Goal: Information Seeking & Learning: Learn about a topic

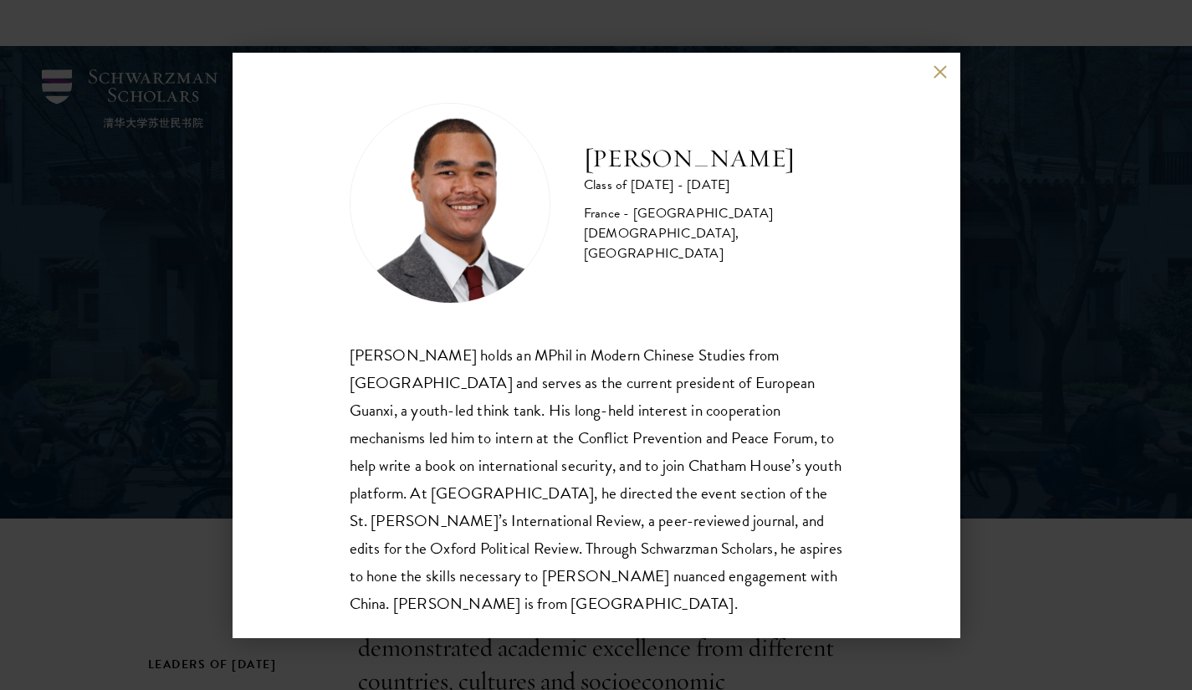
click at [940, 72] on button at bounding box center [940, 72] width 14 height 14
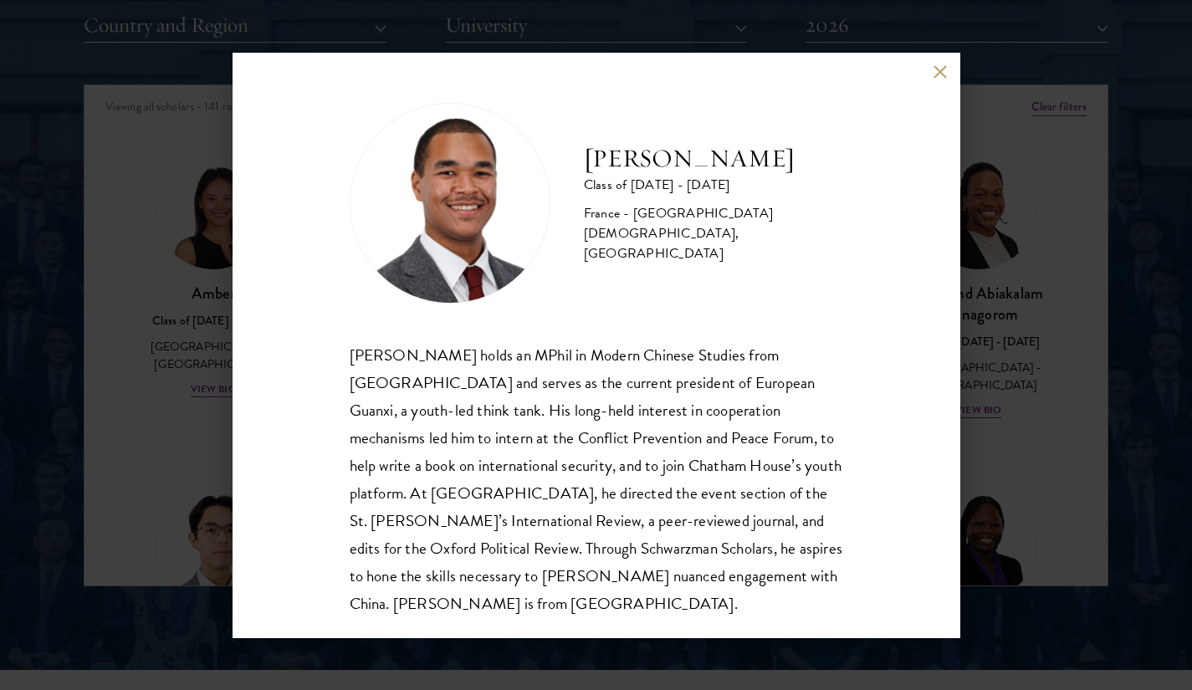
scroll to position [4455, 0]
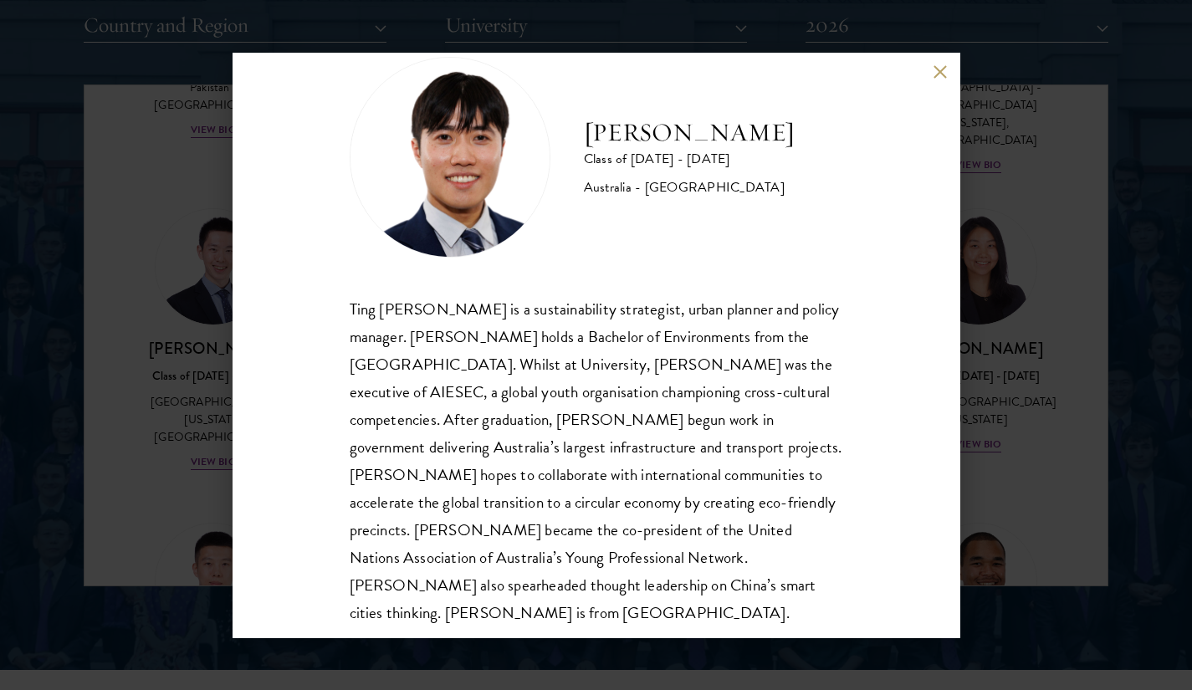
scroll to position [57, 0]
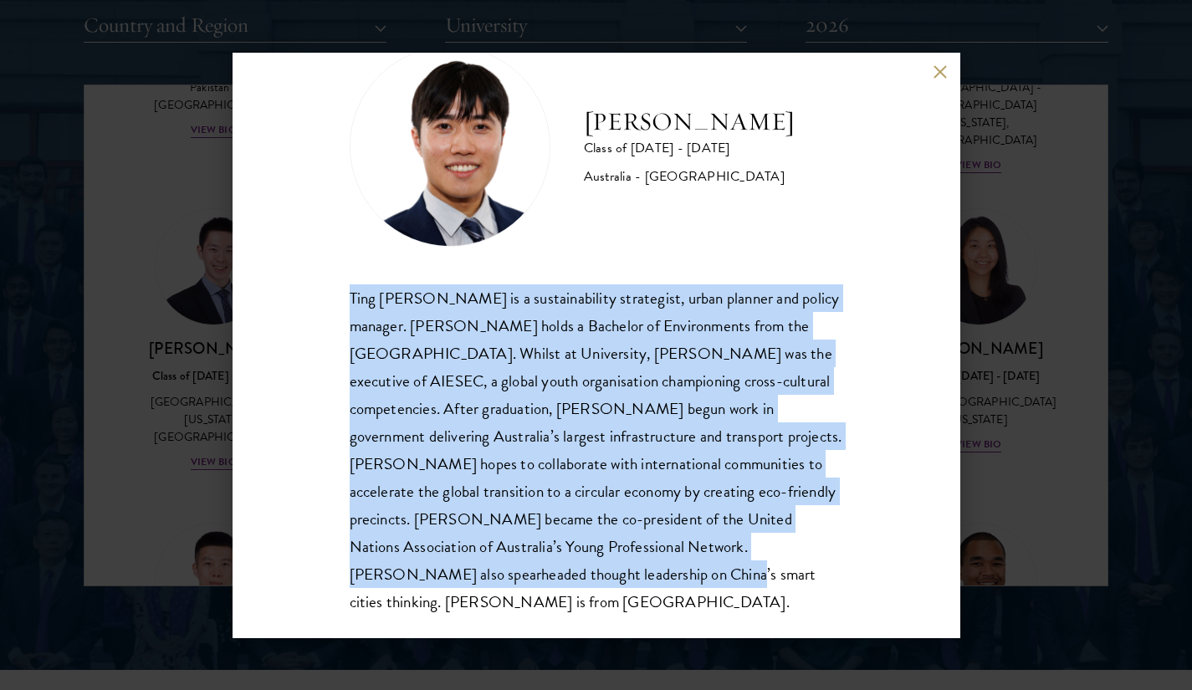
drag, startPoint x: 349, startPoint y: 294, endPoint x: 561, endPoint y: 585, distance: 360.3
click at [561, 585] on div "[PERSON_NAME] Class of [DATE] - [DATE] [GEOGRAPHIC_DATA] - [GEOGRAPHIC_DATA] Ti…" at bounding box center [596, 345] width 728 height 585
copy div "Ting [PERSON_NAME] is a sustainability strategist, urban planner and policy man…"
click at [782, 261] on div "[PERSON_NAME] Class of [DATE] - [DATE] [GEOGRAPHIC_DATA] - [GEOGRAPHIC_DATA] Ti…" at bounding box center [596, 331] width 493 height 570
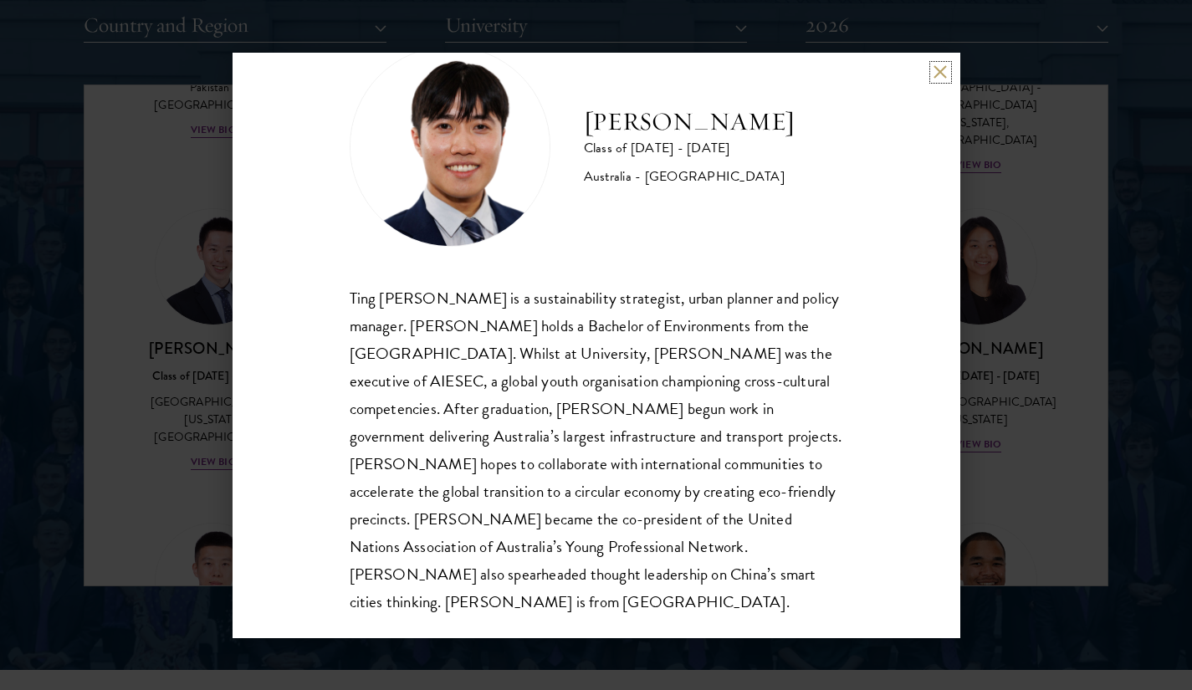
click at [937, 74] on button at bounding box center [940, 72] width 14 height 14
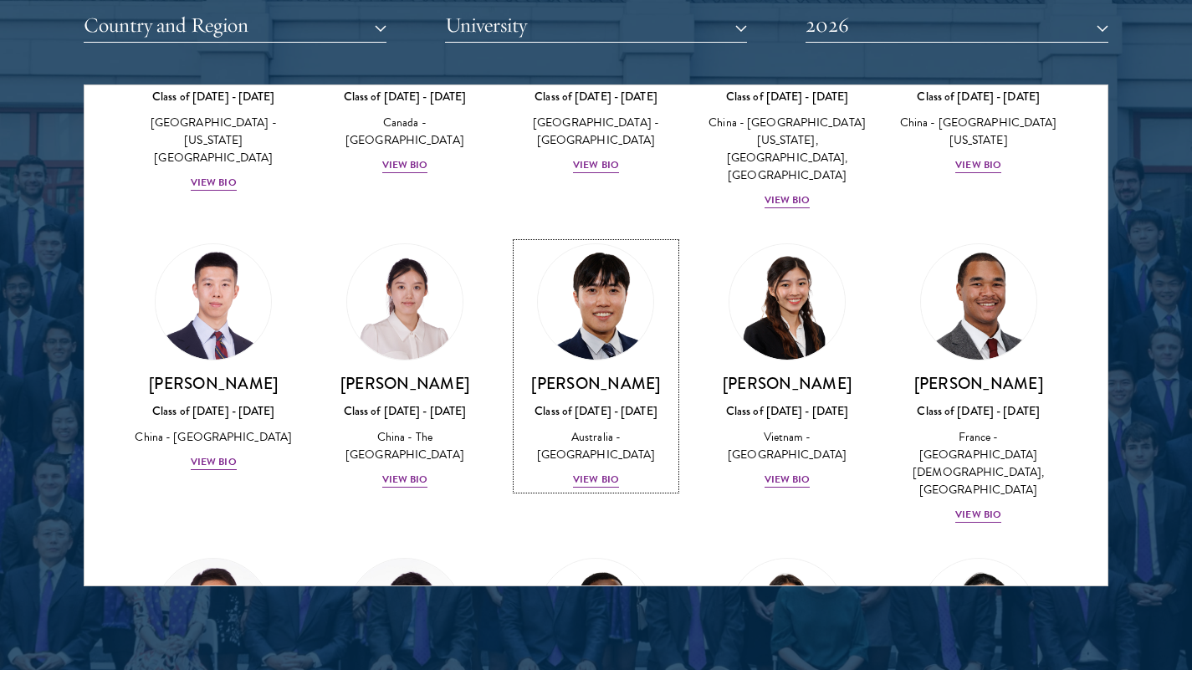
scroll to position [4750, 0]
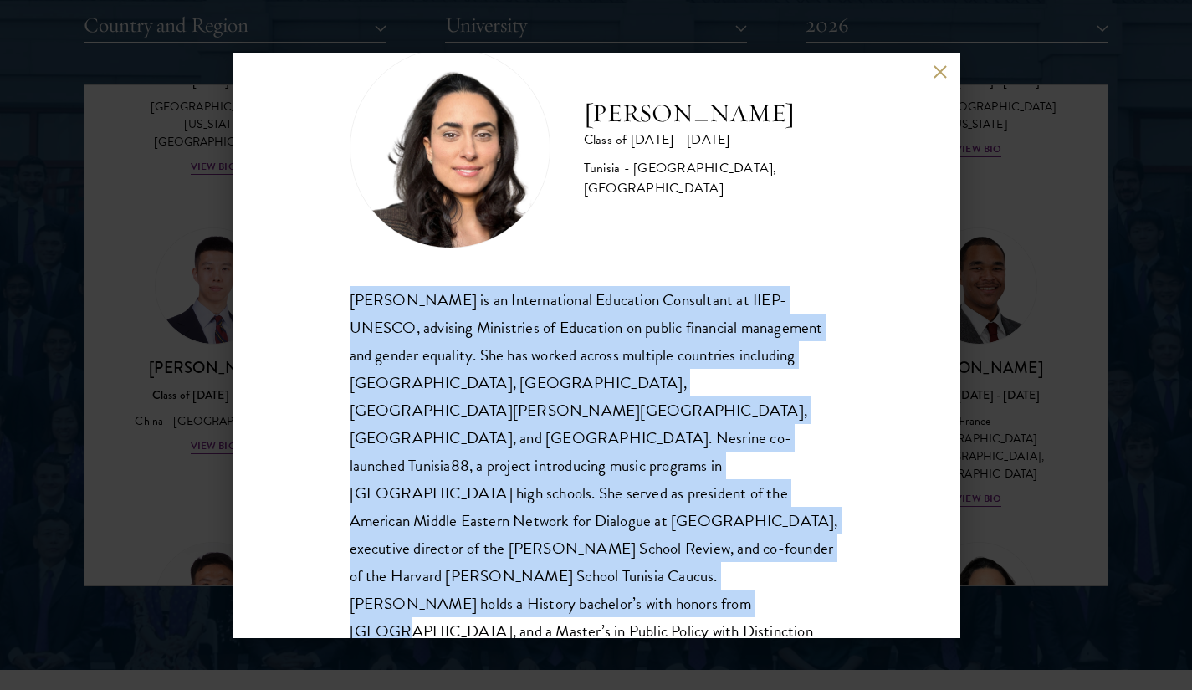
scroll to position [57, 0]
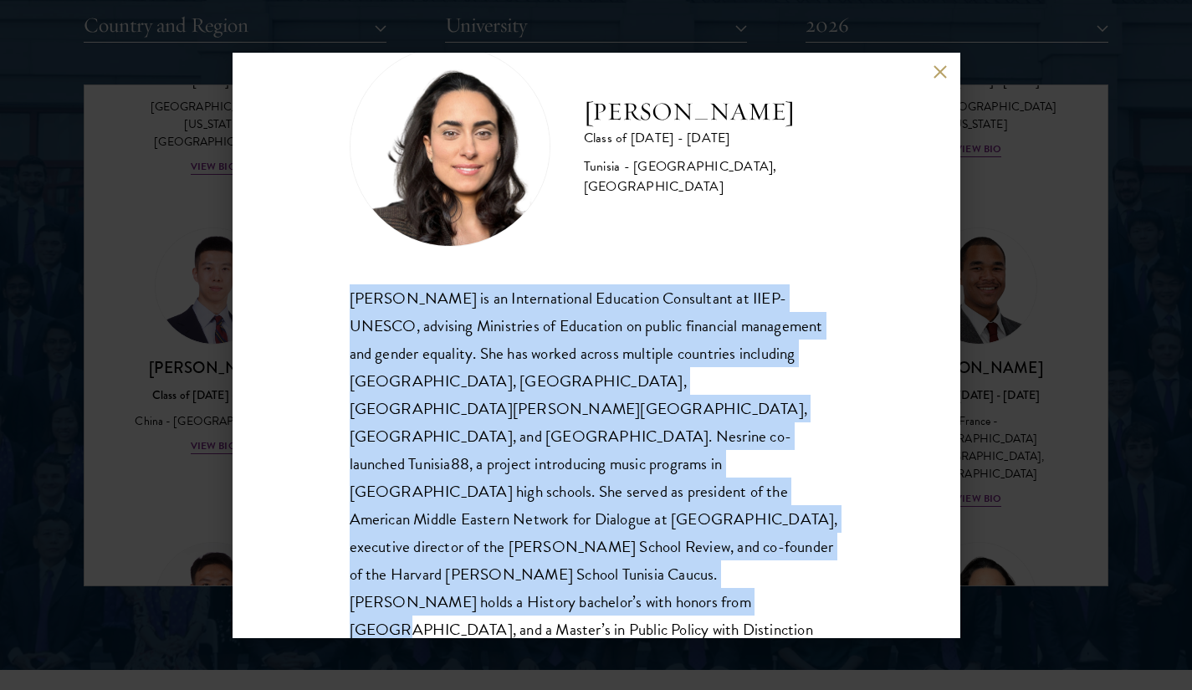
drag, startPoint x: 351, startPoint y: 300, endPoint x: 590, endPoint y: 617, distance: 397.0
click at [590, 617] on div "[PERSON_NAME] Class of [DATE] - [DATE] [GEOGRAPHIC_DATA] - [GEOGRAPHIC_DATA], […" at bounding box center [596, 345] width 728 height 585
copy div "[PERSON_NAME] is an International Education Consultant at IIEP-UNESCO, advising…"
click at [723, 479] on div "[PERSON_NAME] is an International Education Consultant at IIEP-UNESCO, advising…" at bounding box center [596, 491] width 493 height 415
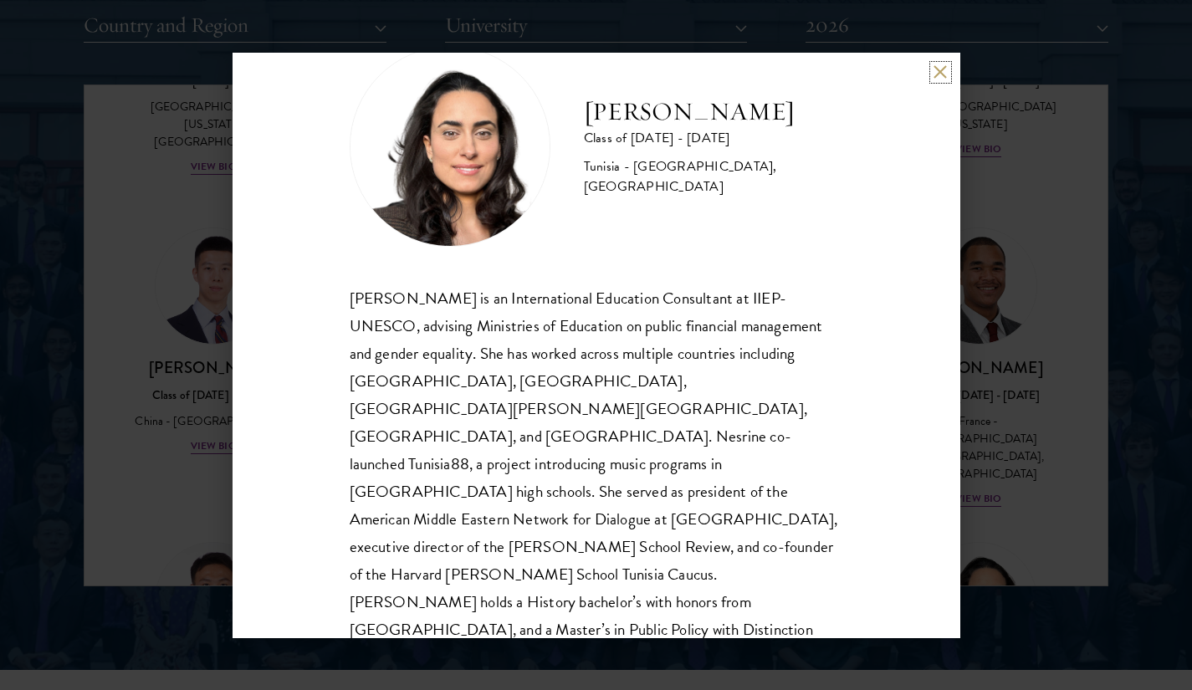
click at [941, 74] on button at bounding box center [940, 72] width 14 height 14
